Goal: Navigation & Orientation: Find specific page/section

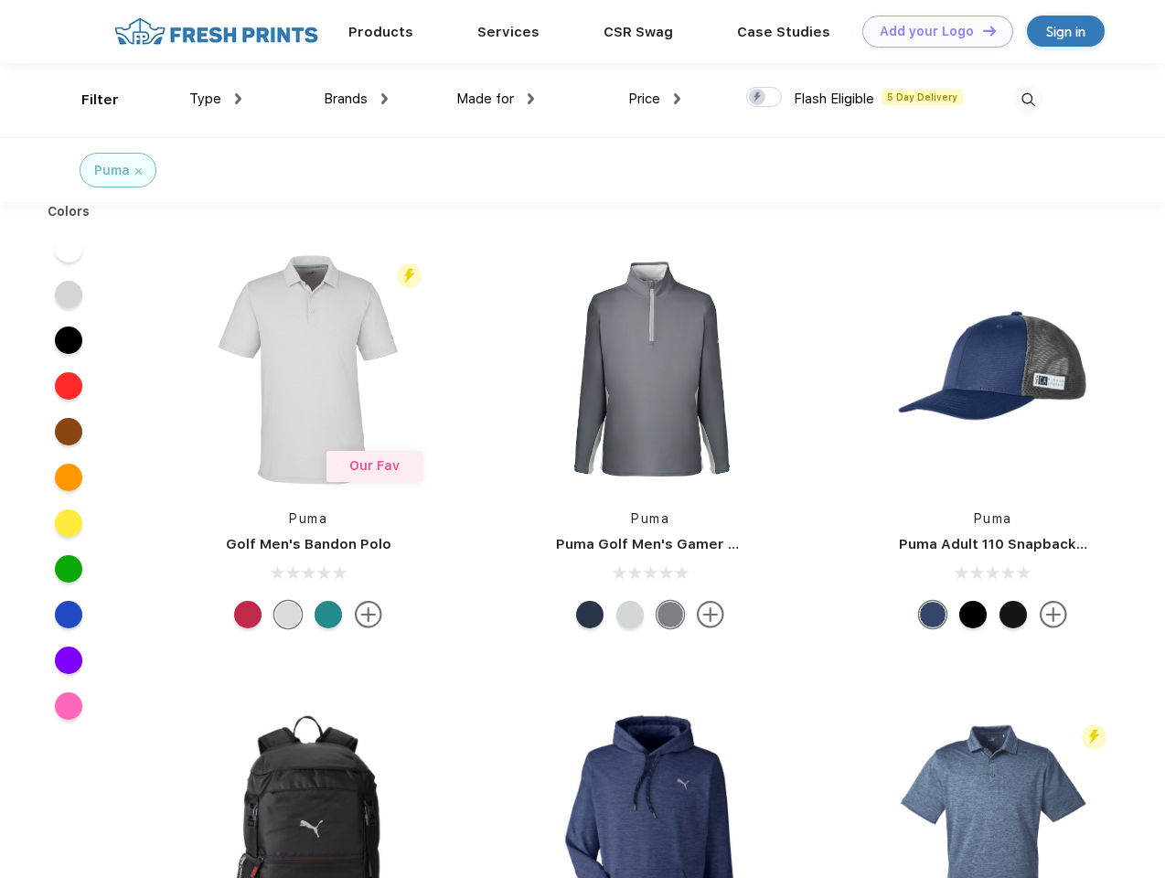
click at [931, 31] on link "Add your Logo Design Tool" at bounding box center [937, 32] width 151 height 32
click at [0, 0] on div "Design Tool" at bounding box center [0, 0] width 0 height 0
click at [981, 30] on link "Add your Logo Design Tool" at bounding box center [937, 32] width 151 height 32
click at [88, 100] on div "Filter" at bounding box center [99, 100] width 37 height 21
click at [216, 99] on span "Type" at bounding box center [205, 99] width 32 height 16
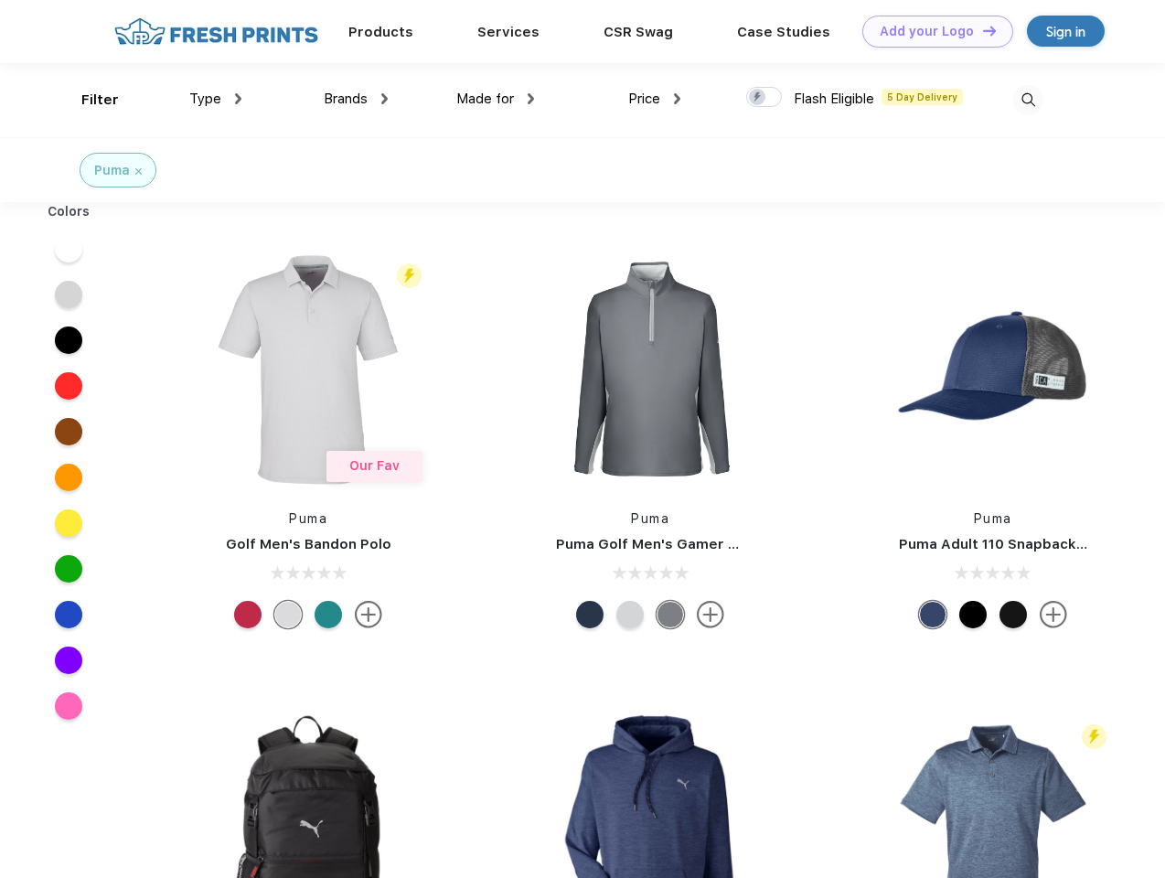
click at [356, 99] on span "Brands" at bounding box center [346, 99] width 44 height 16
click at [496, 99] on span "Made for" at bounding box center [485, 99] width 58 height 16
click at [655, 99] on span "Price" at bounding box center [644, 99] width 32 height 16
click at [764, 98] on div at bounding box center [764, 97] width 36 height 20
click at [758, 98] on input "checkbox" at bounding box center [752, 92] width 12 height 12
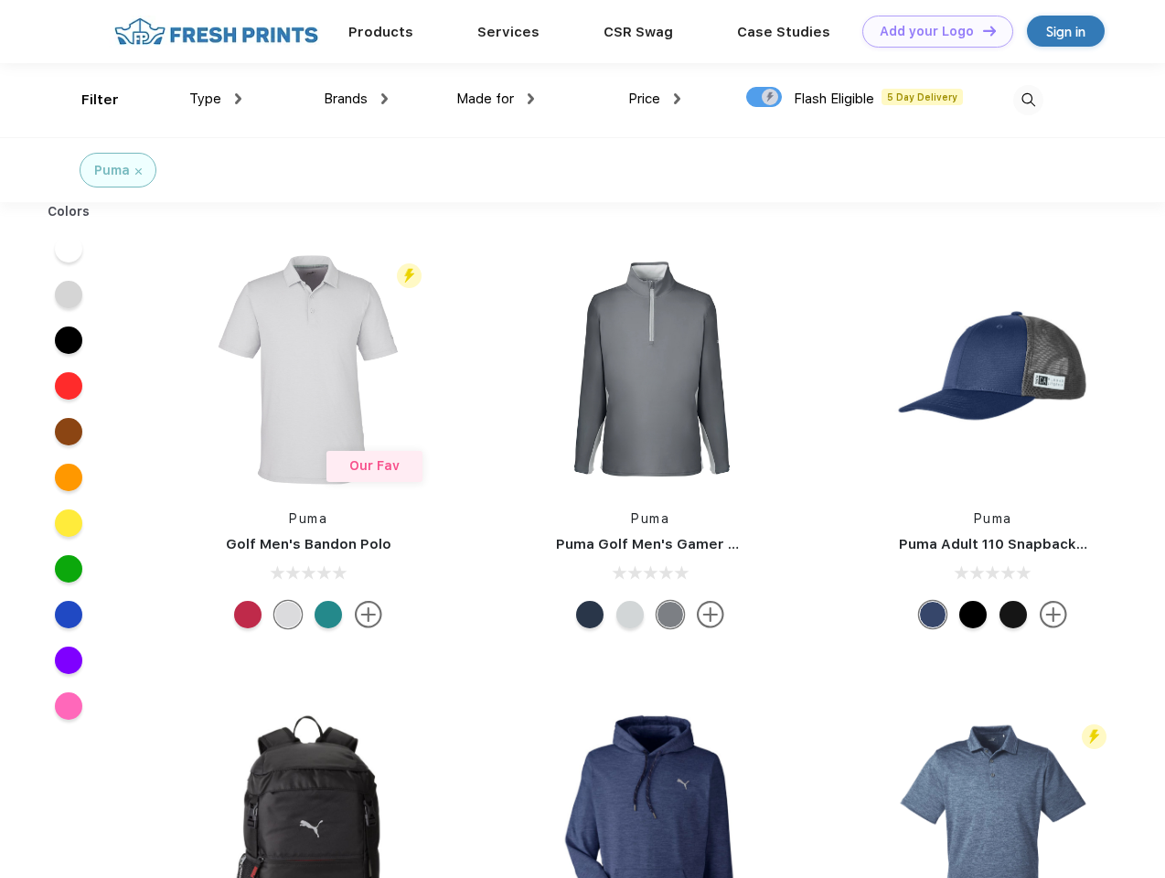
click at [1028, 100] on img at bounding box center [1028, 100] width 30 height 30
